Goal: Task Accomplishment & Management: Manage account settings

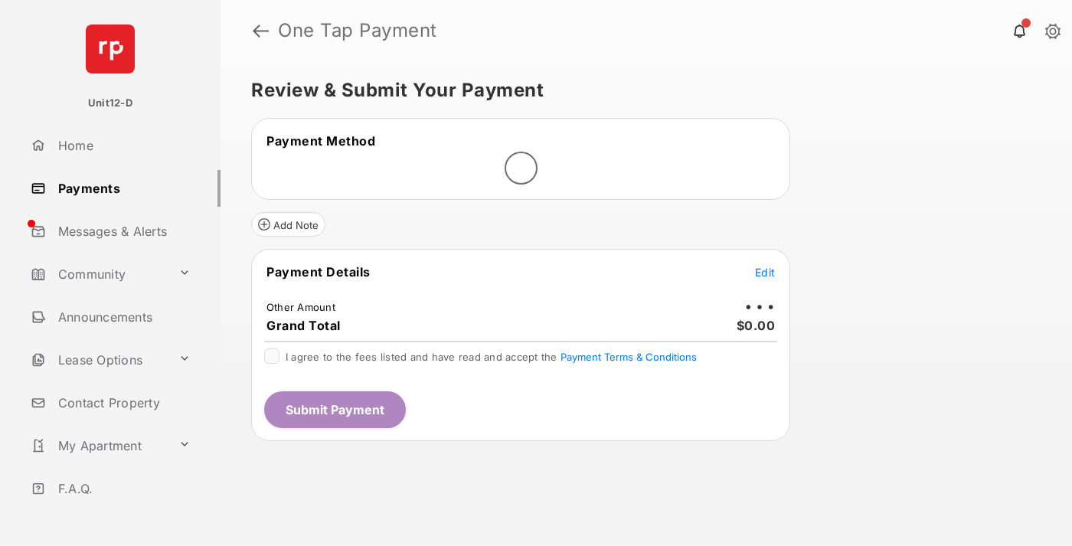
click at [765, 273] on span "Edit" at bounding box center [765, 272] width 20 height 13
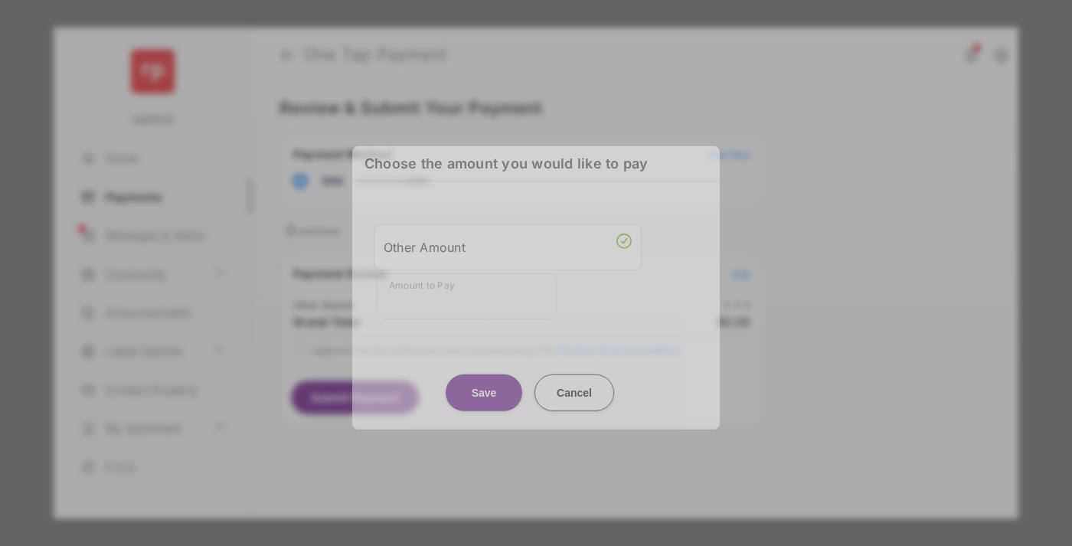
click at [508, 244] on div "Other Amount" at bounding box center [508, 247] width 248 height 26
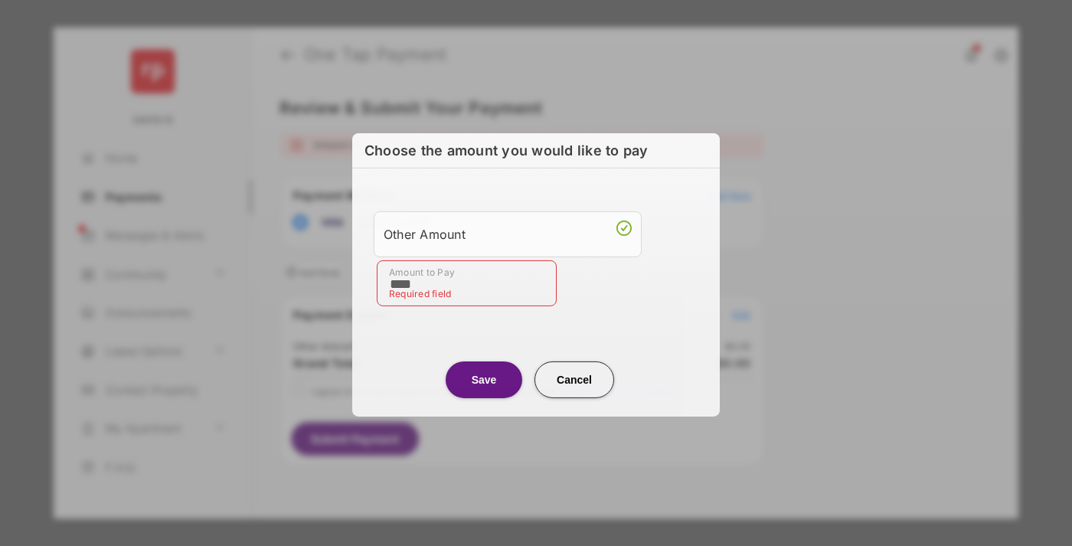
type input "****"
click at [484, 378] on button "Save" at bounding box center [484, 379] width 77 height 37
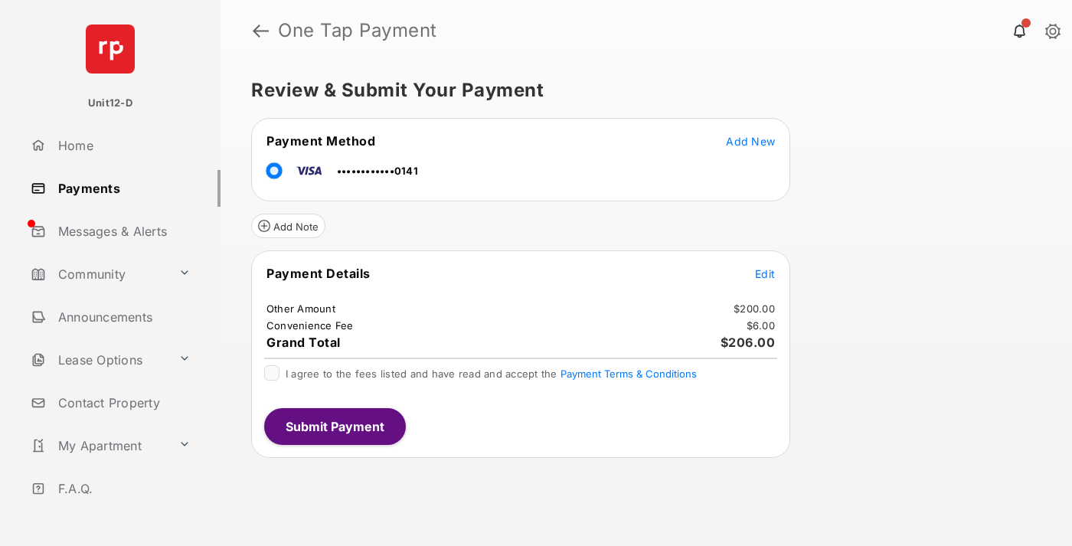
click at [765, 273] on span "Edit" at bounding box center [765, 273] width 20 height 13
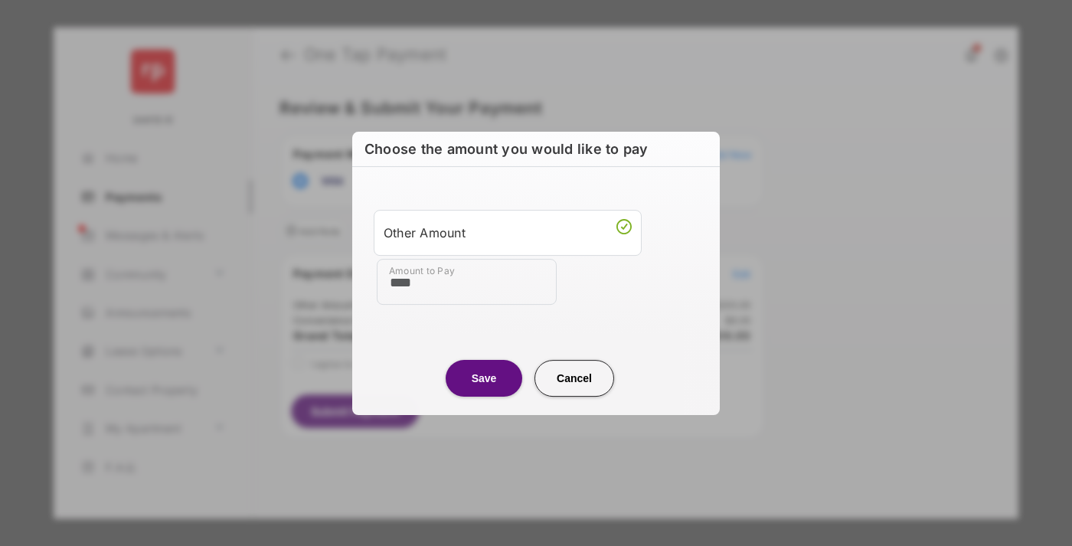
click at [484, 378] on button "Save" at bounding box center [484, 378] width 77 height 37
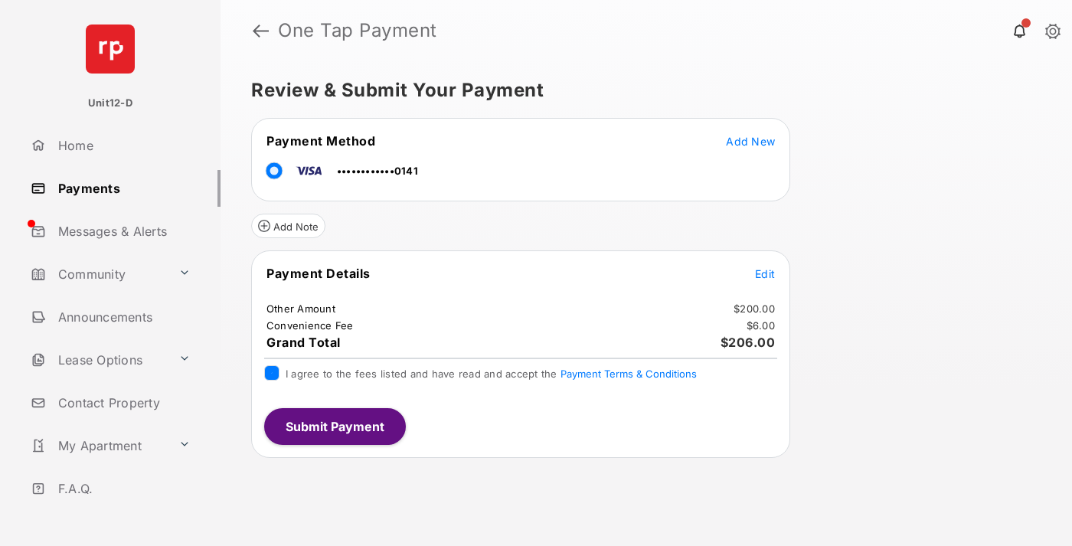
click at [334, 426] on button "Submit Payment" at bounding box center [335, 426] width 142 height 37
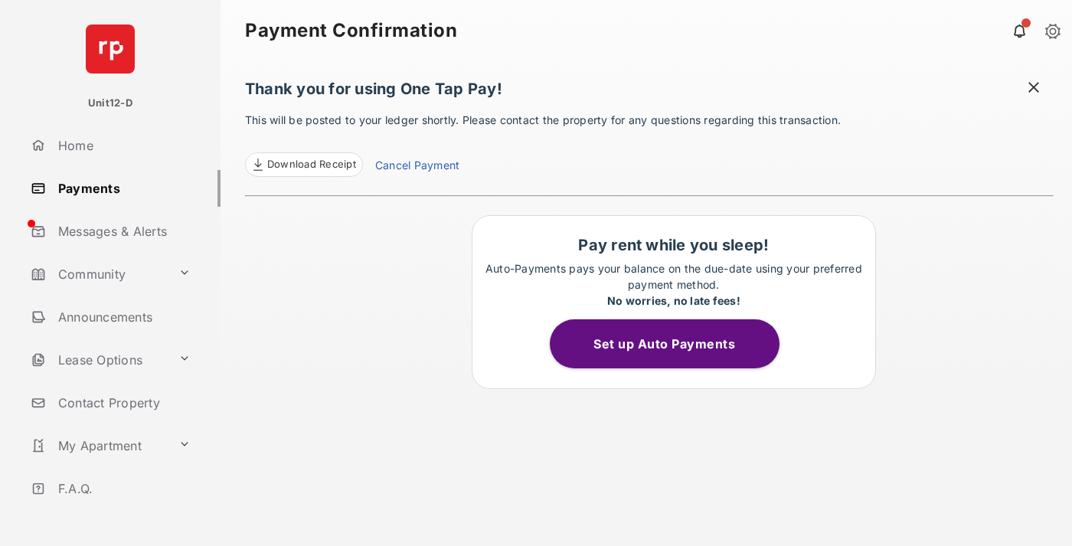
click at [673, 344] on button "Set up Auto Payments" at bounding box center [665, 343] width 230 height 49
